Goal: Information Seeking & Learning: Learn about a topic

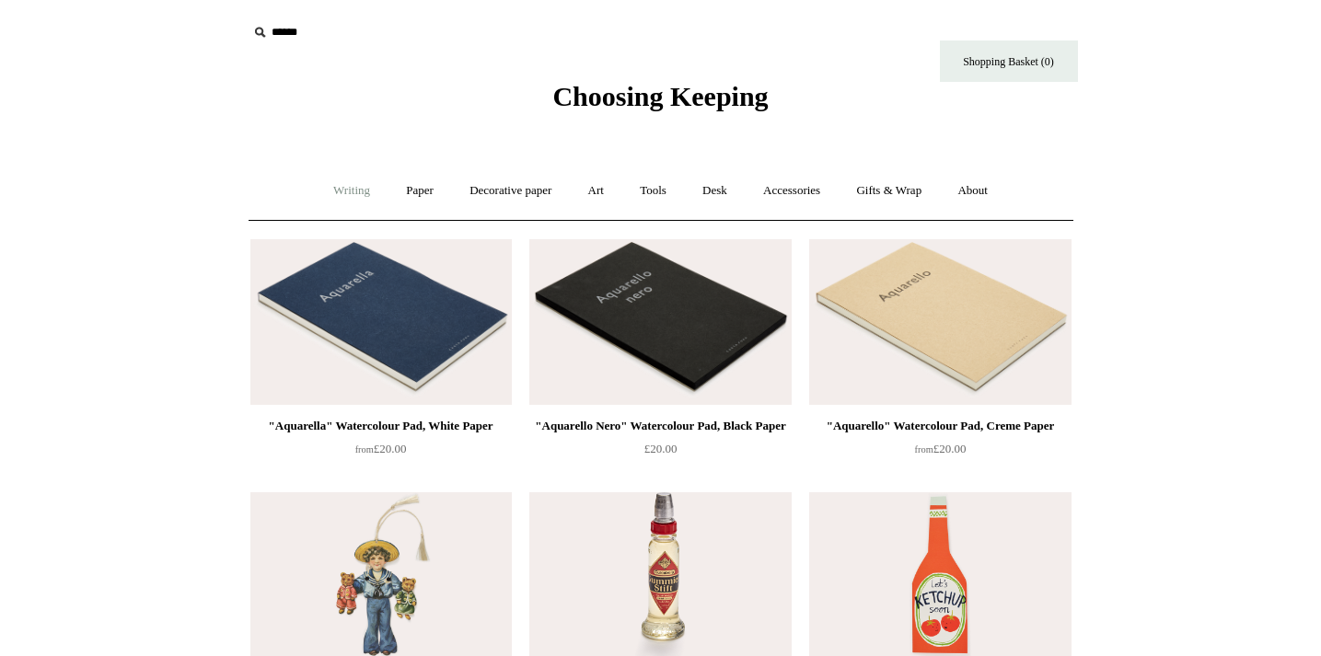
click at [353, 190] on link "Writing +" at bounding box center [352, 191] width 70 height 49
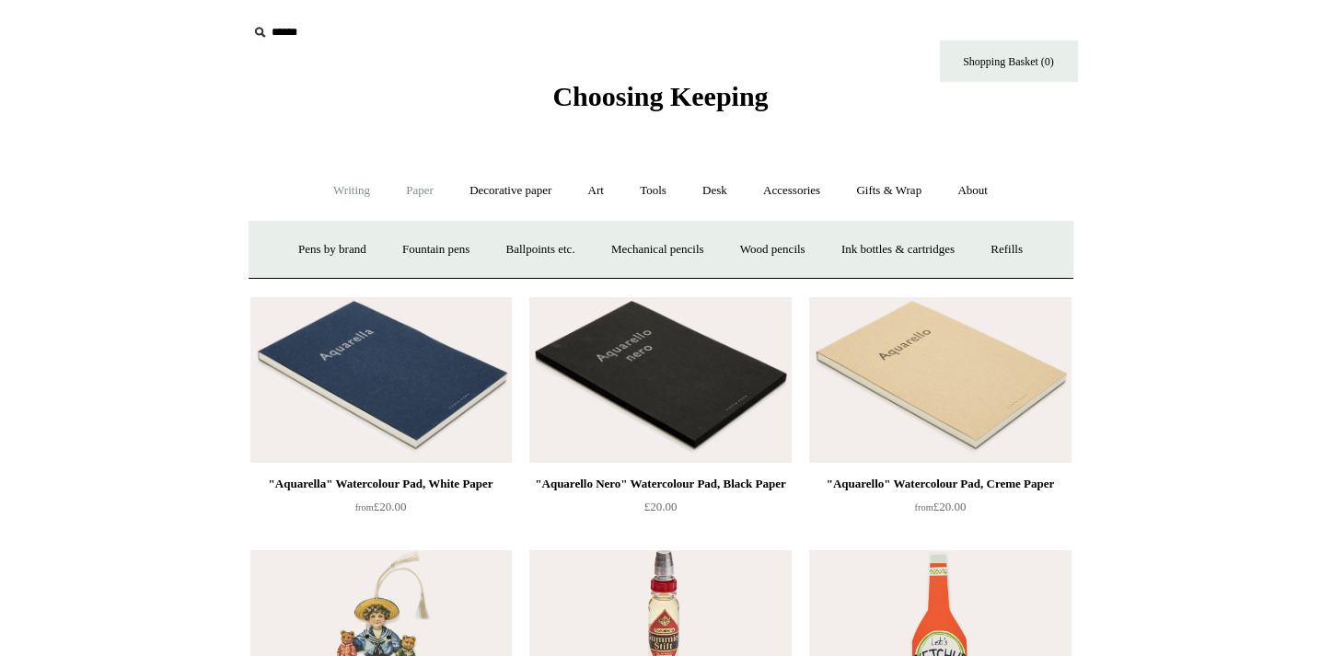
click at [399, 192] on link "Paper +" at bounding box center [419, 191] width 61 height 49
click at [389, 250] on link "Notebooks +" at bounding box center [403, 250] width 85 height 49
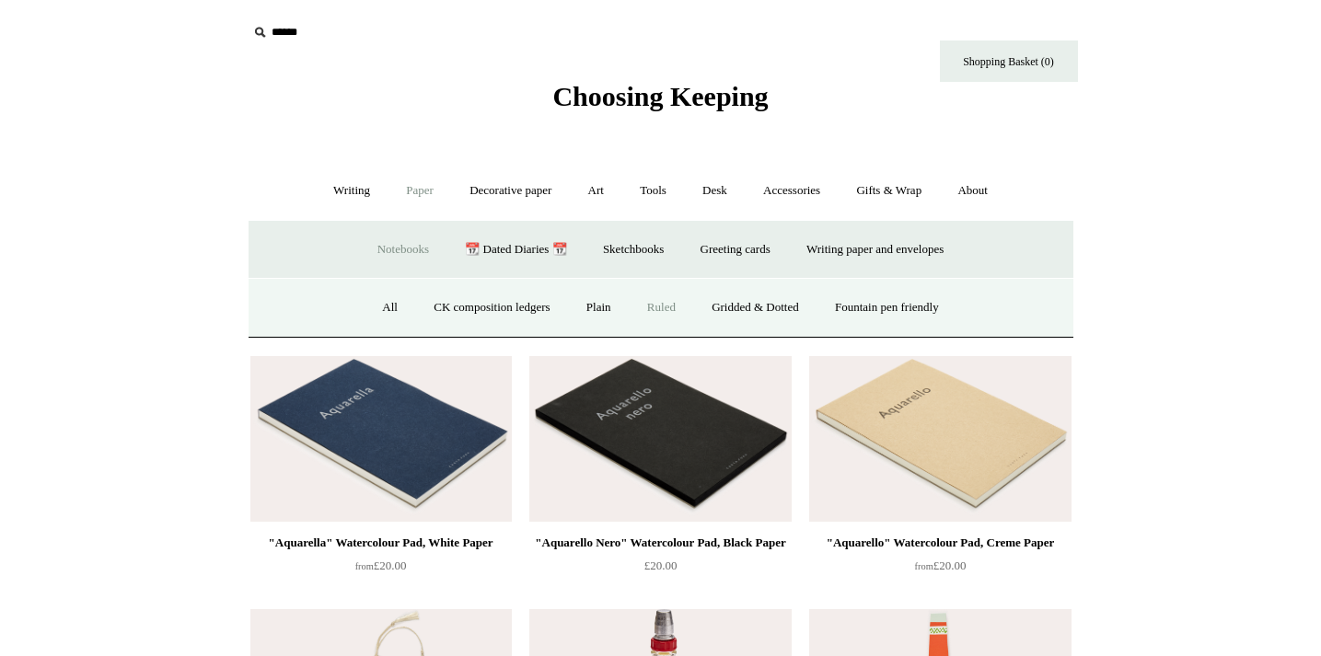
click at [654, 307] on link "Ruled" at bounding box center [662, 308] width 62 height 49
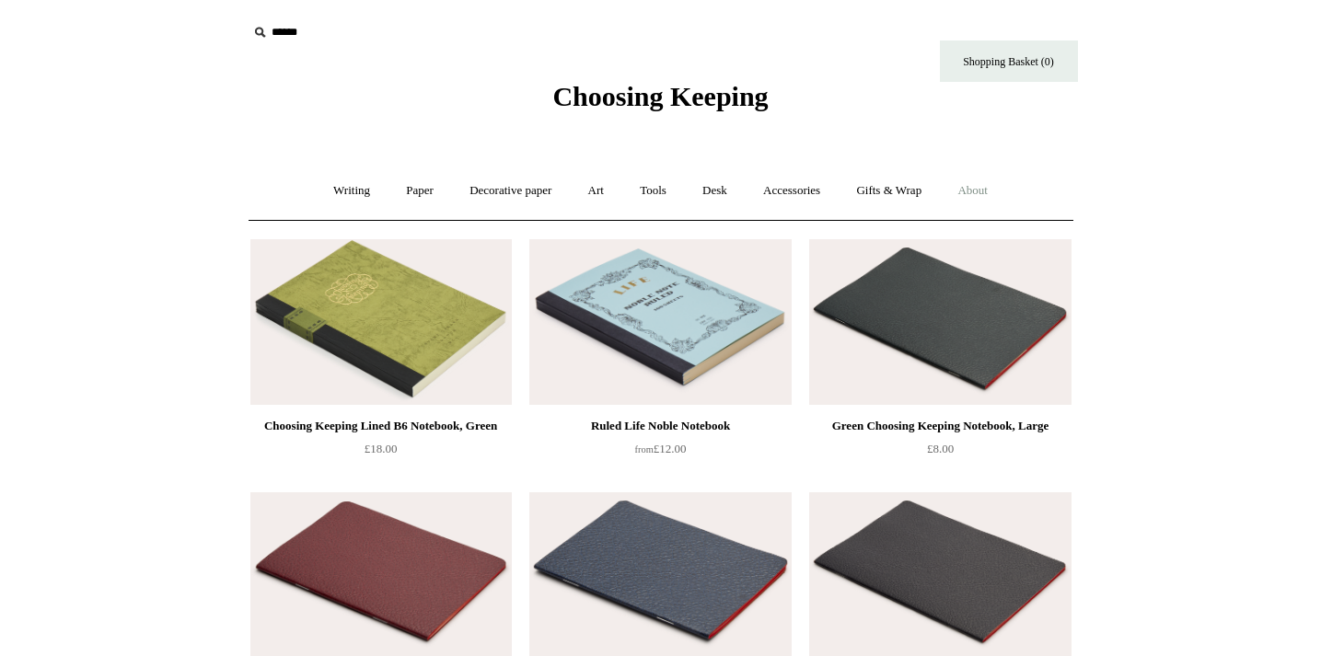
click at [983, 192] on link "About +" at bounding box center [973, 191] width 64 height 49
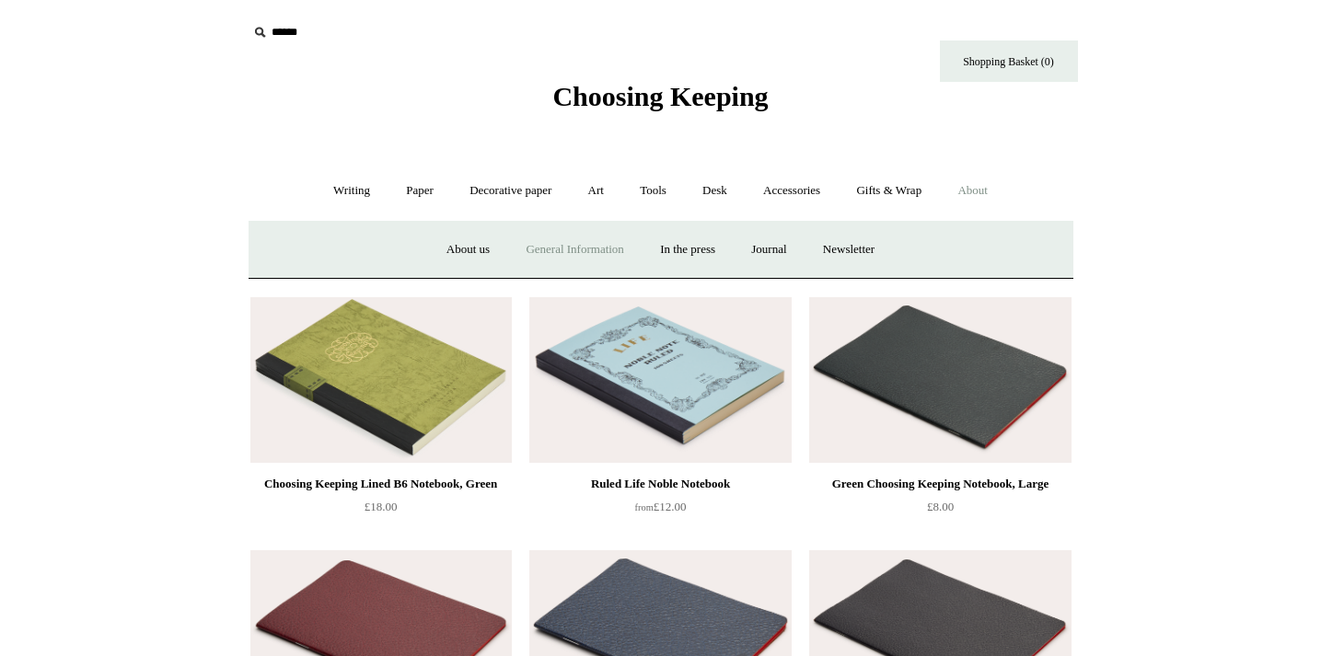
click at [522, 254] on link "General Information" at bounding box center [574, 250] width 131 height 49
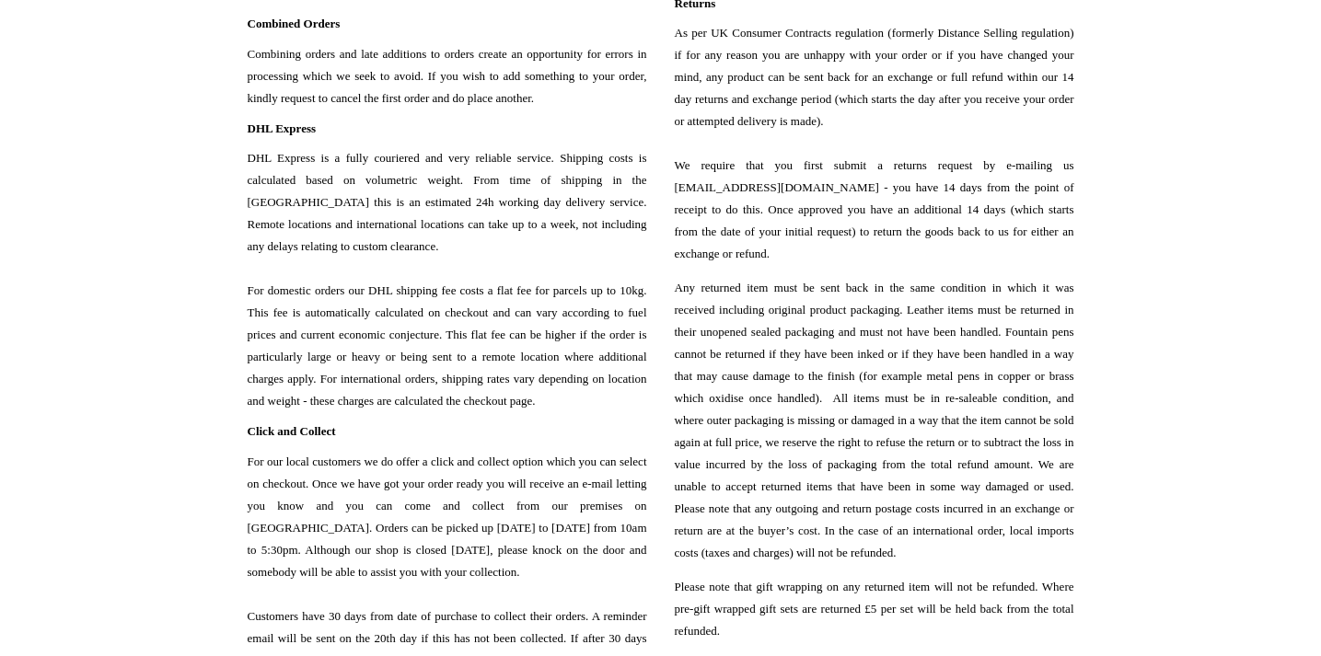
scroll to position [1337, 0]
